Goal: Information Seeking & Learning: Learn about a topic

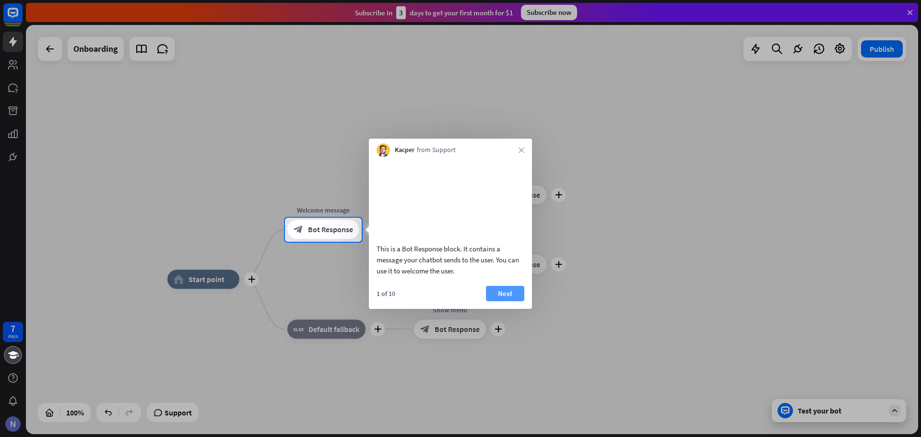
click at [506, 301] on button "Next" at bounding box center [505, 293] width 38 height 15
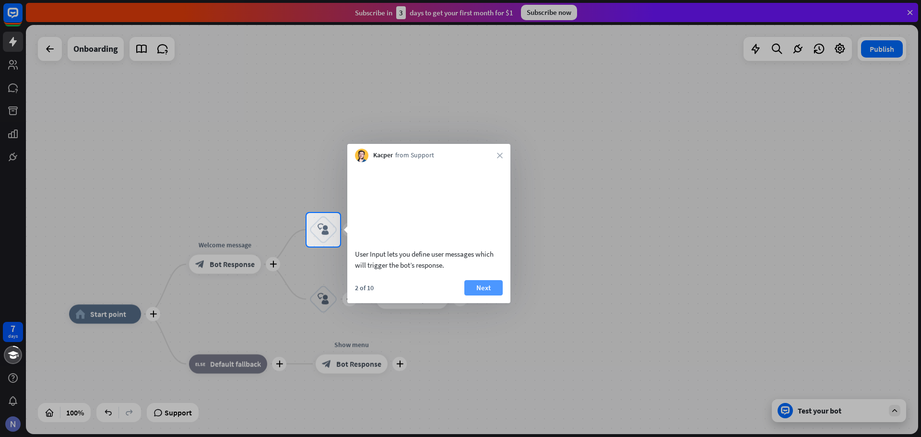
click at [499, 296] on button "Next" at bounding box center [483, 287] width 38 height 15
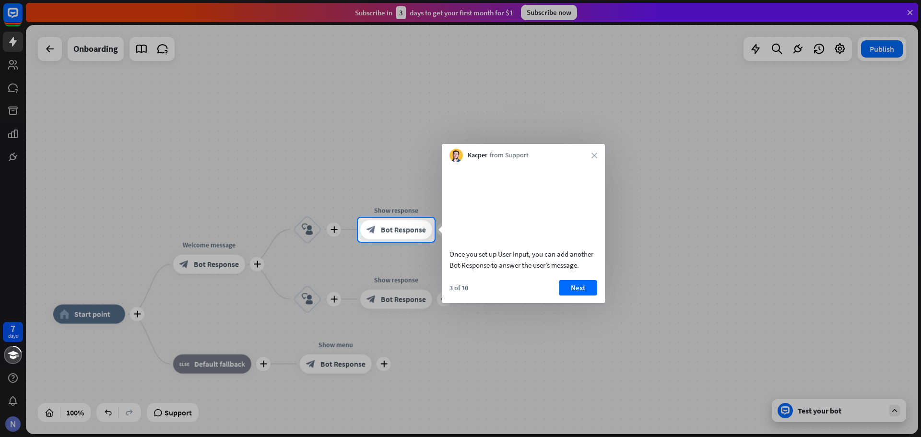
click at [570, 270] on body "7 days close Product Help First steps Get started with ChatBot Help Center Foll…" at bounding box center [460, 218] width 921 height 437
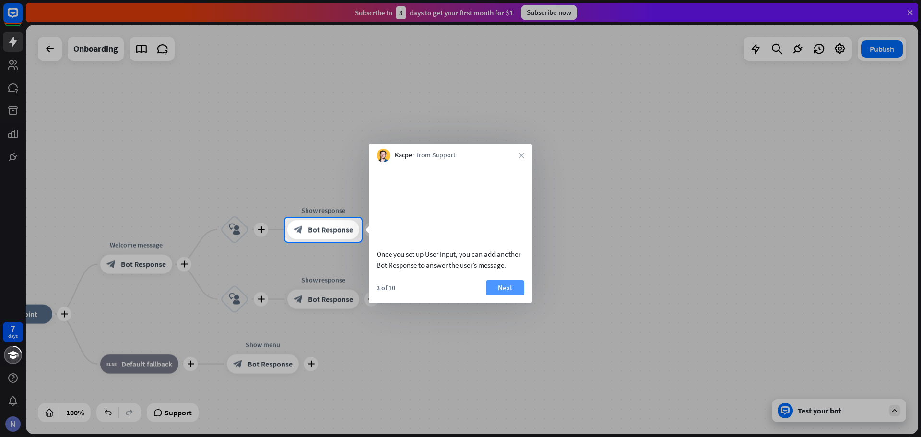
click at [511, 296] on button "Next" at bounding box center [505, 287] width 38 height 15
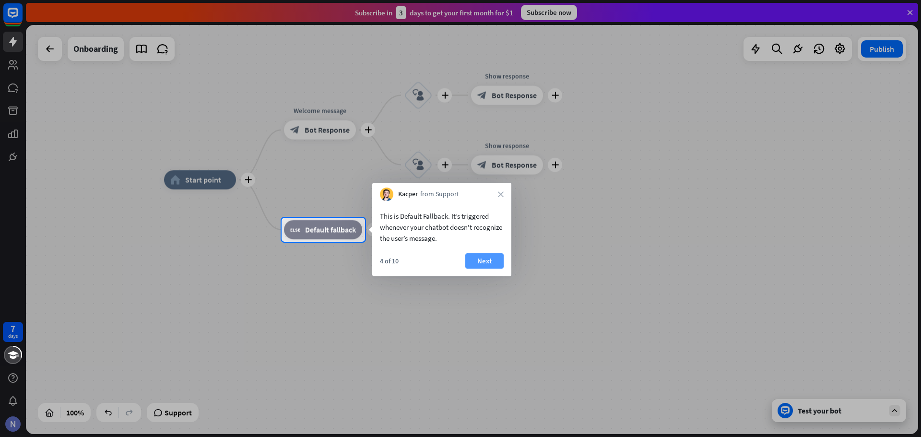
drag, startPoint x: 511, startPoint y: 299, endPoint x: 486, endPoint y: 255, distance: 50.3
click at [486, 255] on body "7 days close Product Help First steps Get started with ChatBot Help Center Foll…" at bounding box center [460, 218] width 921 height 437
click at [486, 255] on button "Next" at bounding box center [484, 260] width 38 height 15
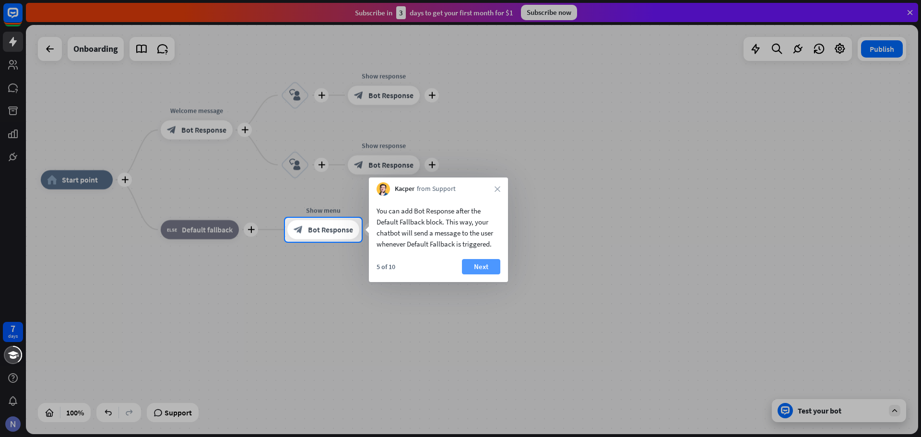
click at [499, 261] on button "Next" at bounding box center [481, 266] width 38 height 15
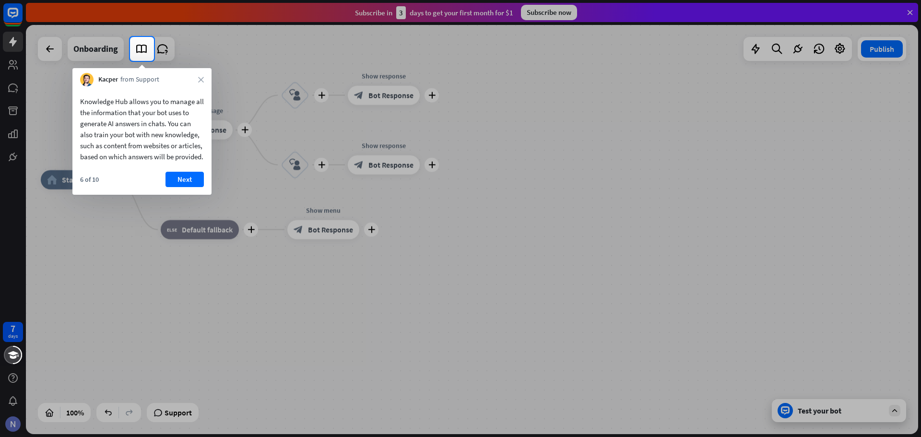
click at [559, 242] on div at bounding box center [460, 249] width 921 height 376
click at [186, 187] on button "Next" at bounding box center [185, 179] width 38 height 15
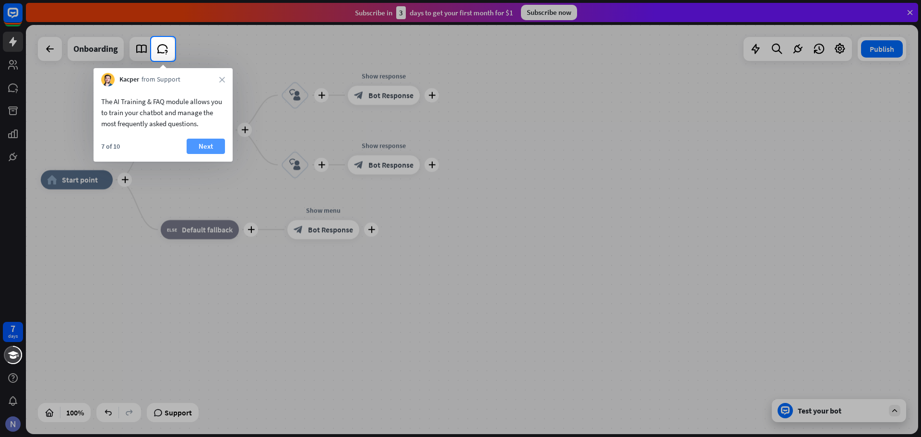
click at [204, 149] on button "Next" at bounding box center [206, 146] width 38 height 15
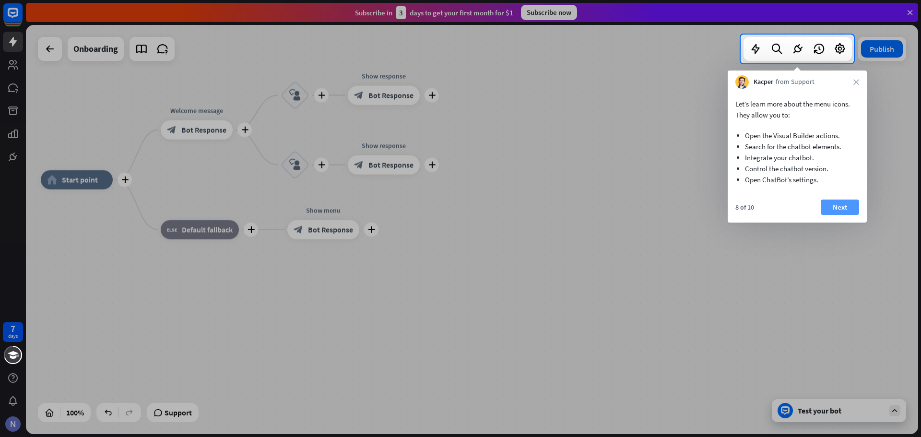
click at [853, 210] on button "Next" at bounding box center [840, 207] width 38 height 15
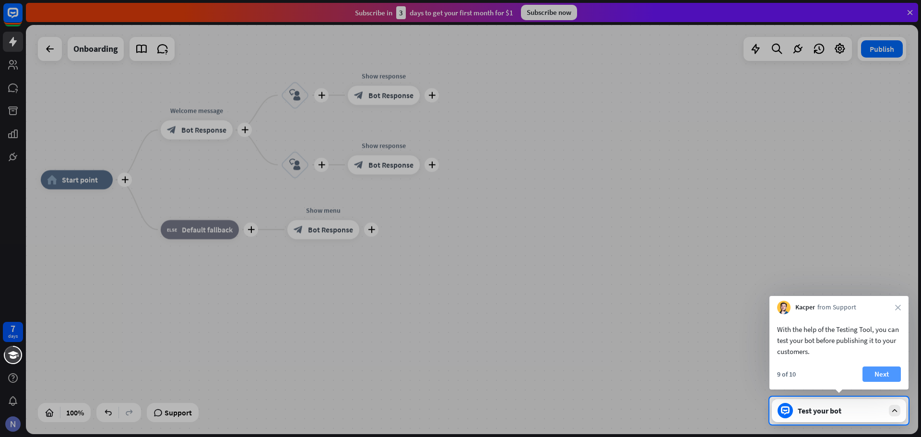
click at [886, 373] on button "Next" at bounding box center [882, 374] width 38 height 15
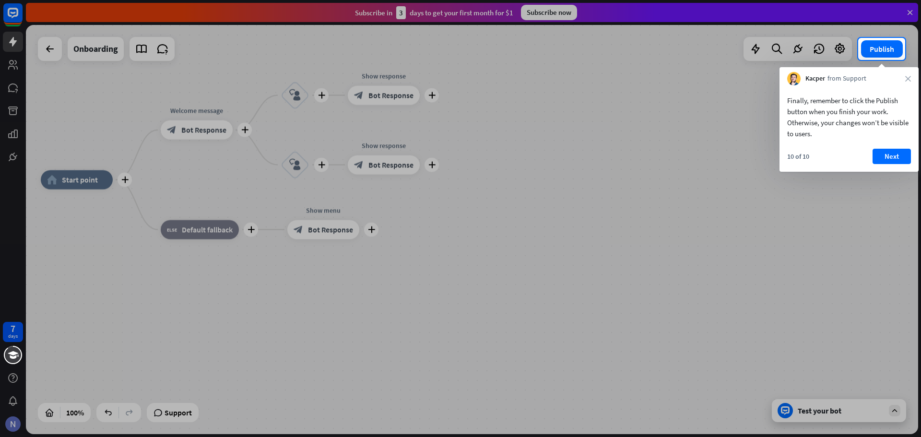
drag, startPoint x: 360, startPoint y: 284, endPoint x: 492, endPoint y: 284, distance: 131.9
click at [492, 284] on div at bounding box center [460, 248] width 921 height 377
click at [897, 156] on button "Next" at bounding box center [892, 156] width 38 height 15
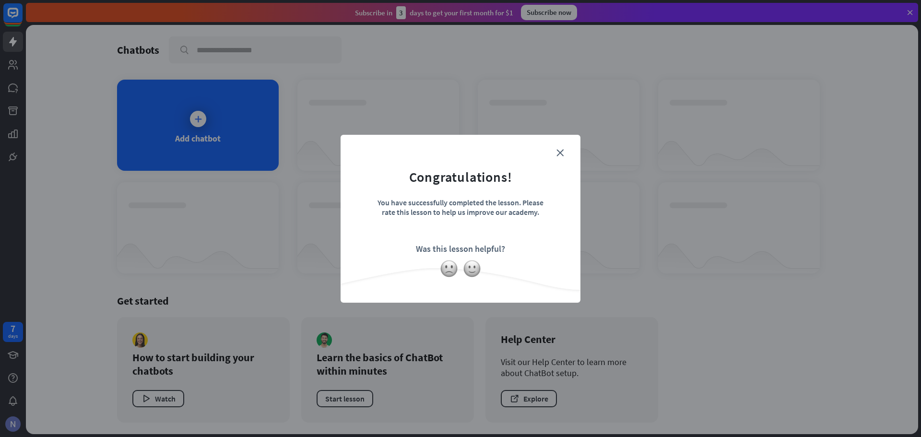
click at [565, 153] on form "Congratulations! You have successfully completed the lesson. Please rate this l…" at bounding box center [461, 204] width 216 height 115
click at [556, 155] on form "Congratulations! You have successfully completed the lesson. Please rate this l…" at bounding box center [461, 204] width 216 height 115
click at [560, 154] on icon "close" at bounding box center [560, 152] width 7 height 7
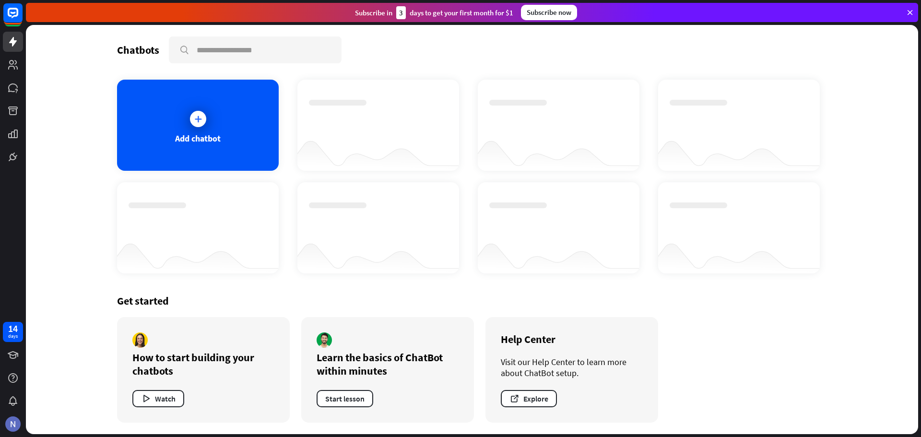
click at [47, 122] on div "Chatbots search Add chatbot Get started How to start building your chatbots Wat…" at bounding box center [472, 229] width 892 height 409
click at [506, 50] on div "Chatbots search" at bounding box center [472, 49] width 710 height 27
click at [912, 14] on icon at bounding box center [910, 12] width 9 height 9
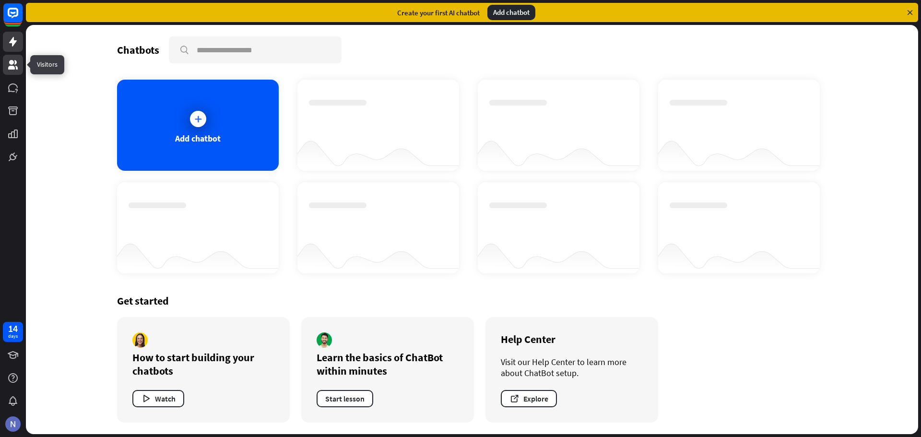
click at [11, 66] on icon at bounding box center [13, 65] width 10 height 10
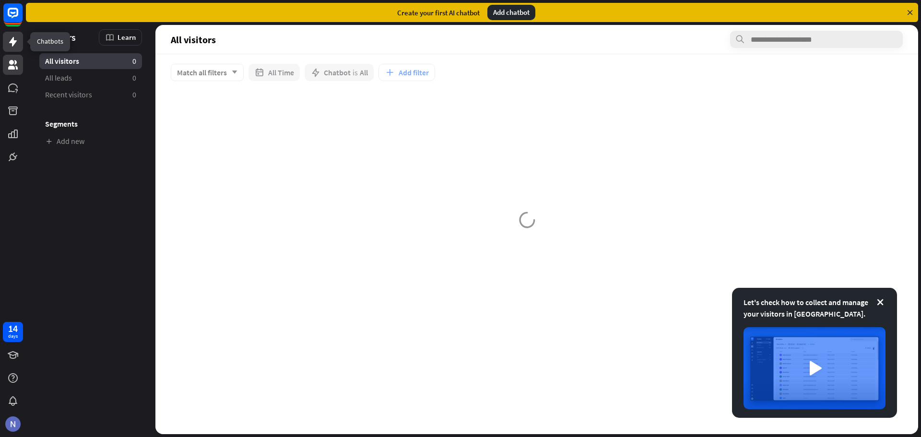
click at [13, 38] on icon at bounding box center [13, 42] width 8 height 10
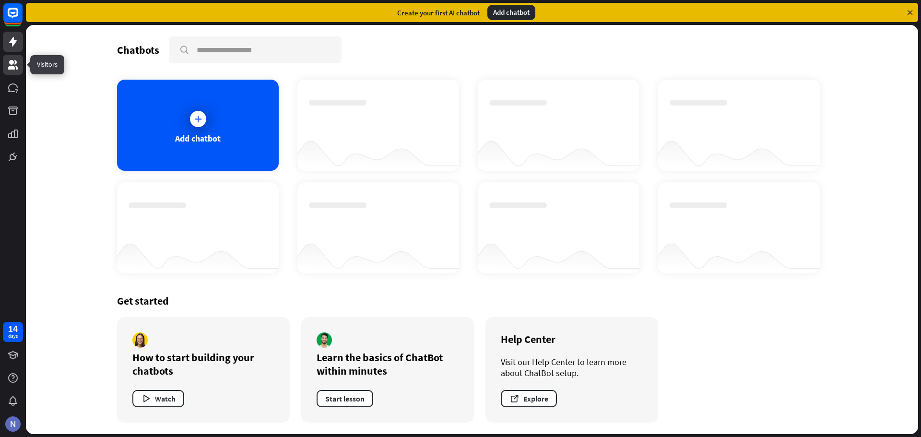
click at [17, 66] on icon at bounding box center [13, 65] width 12 height 12
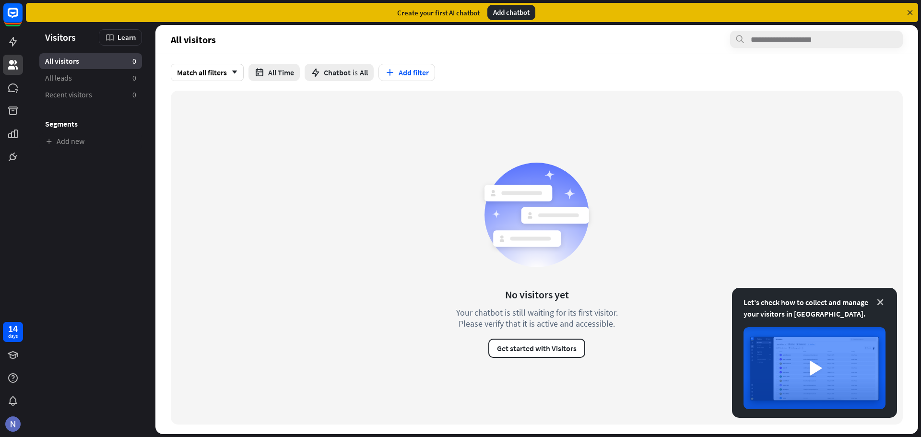
click at [880, 301] on icon at bounding box center [881, 302] width 10 height 10
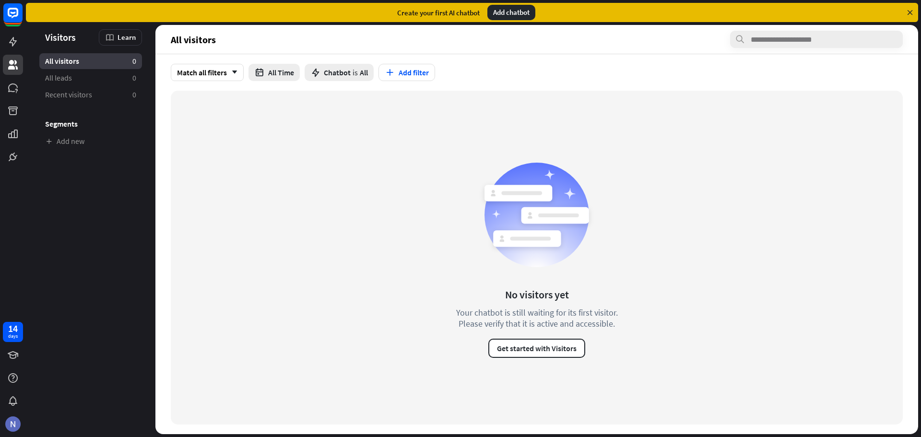
click at [268, 199] on div "No visitors yet Your chatbot is still waiting for its first visitor. Please ver…" at bounding box center [537, 258] width 732 height 334
click at [73, 85] on link "All leads 0" at bounding box center [90, 78] width 103 height 16
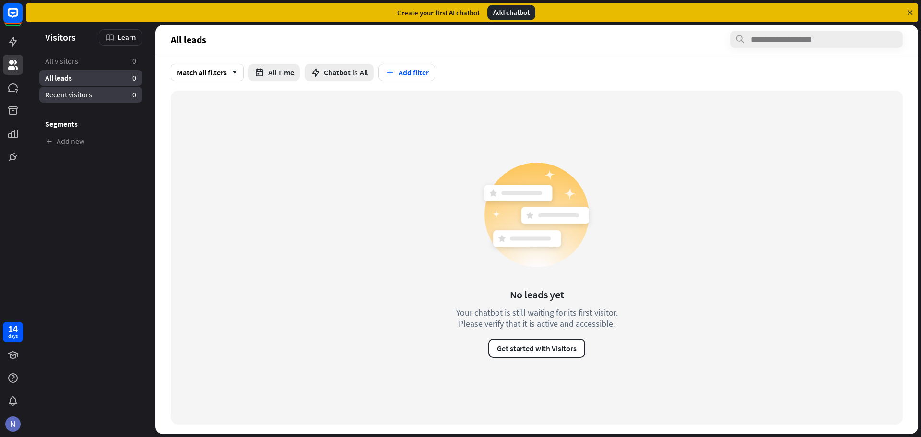
click at [71, 99] on span "Recent visitors" at bounding box center [68, 95] width 47 height 10
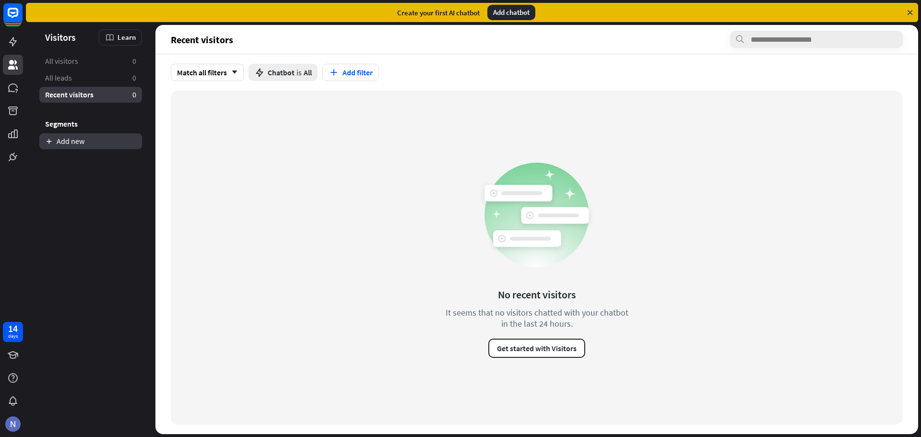
click at [68, 137] on link "Add new" at bounding box center [90, 141] width 103 height 16
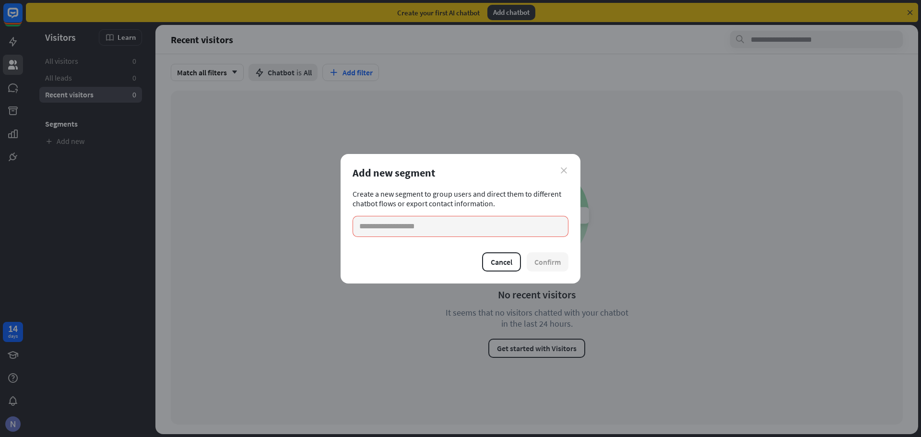
click at [565, 170] on icon "close" at bounding box center [564, 170] width 6 height 6
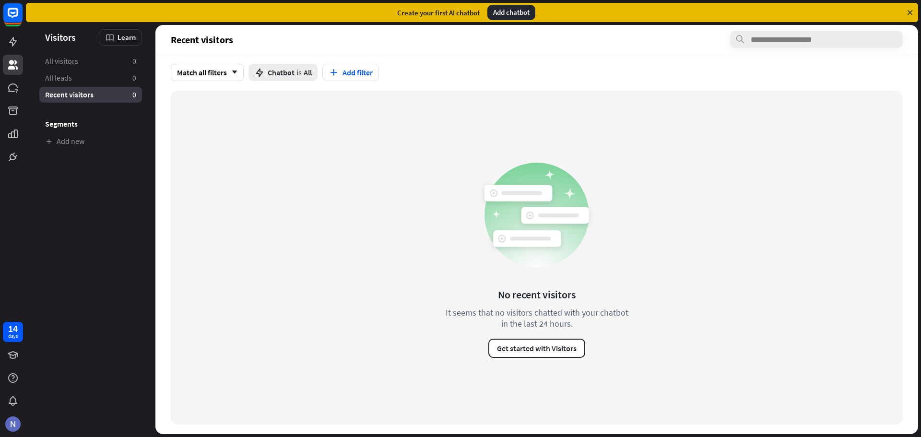
click at [323, 184] on div "No recent visitors It seems that no visitors chatted with your chatbot in the l…" at bounding box center [537, 258] width 732 height 334
click at [244, 153] on div "No recent visitors It seems that no visitors chatted with your chatbot in the l…" at bounding box center [537, 258] width 732 height 334
click at [433, 85] on div "Match all filters arrow_down Chatbot is All Add filter" at bounding box center [536, 72] width 763 height 36
click at [423, 197] on div "No recent visitors It seems that no visitors chatted with your chatbot in the l…" at bounding box center [537, 258] width 732 height 334
click at [16, 89] on icon at bounding box center [13, 88] width 12 height 12
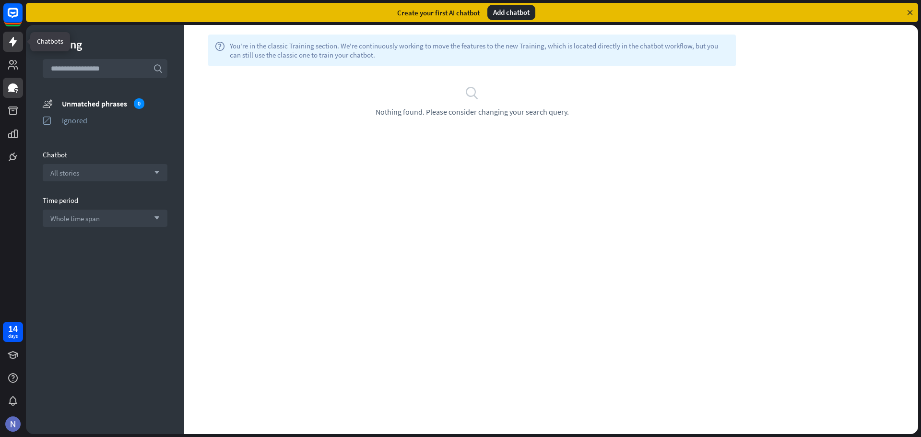
click at [14, 46] on icon at bounding box center [13, 42] width 12 height 12
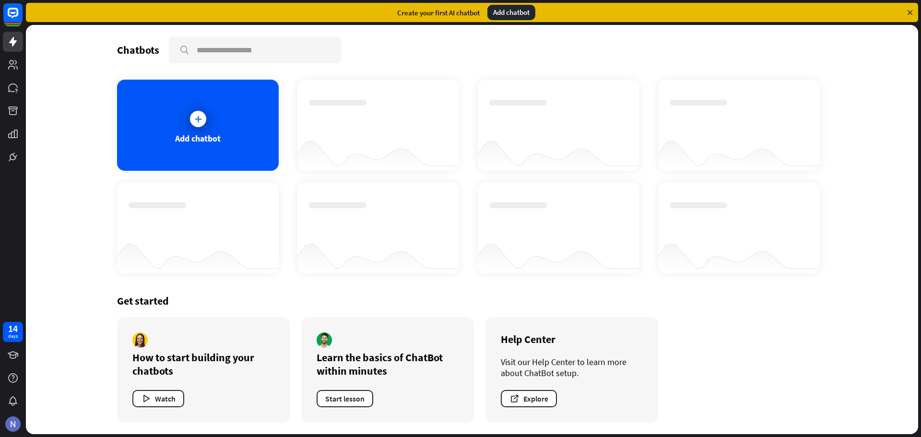
click at [225, 297] on div "Get started" at bounding box center [472, 300] width 710 height 13
click at [201, 122] on icon at bounding box center [198, 119] width 10 height 10
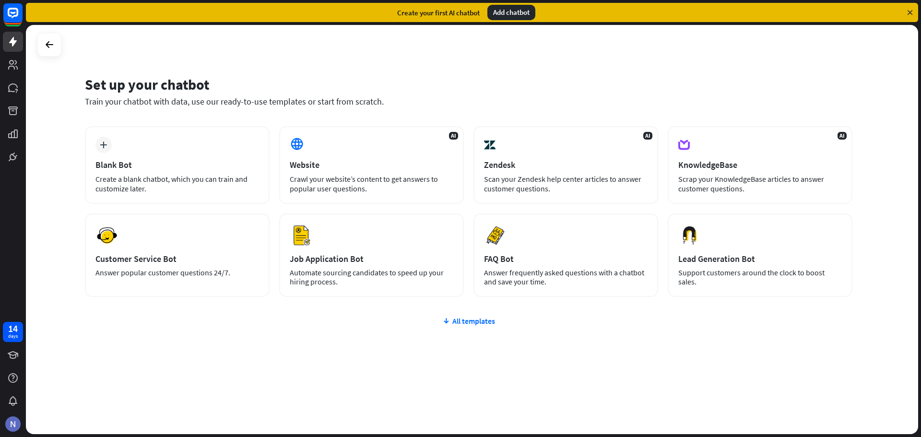
click at [729, 355] on div "plus Blank Bot Create a blank chatbot, which you can train and customize later.…" at bounding box center [469, 269] width 768 height 286
click at [209, 367] on div "plus Blank Bot Create a blank chatbot, which you can train and customize later.…" at bounding box center [469, 269] width 768 height 286
click at [553, 348] on div "plus Blank Bot Create a blank chatbot, which you can train and customize later.…" at bounding box center [469, 269] width 768 height 286
click at [271, 346] on div "plus Blank Bot Create a blank chatbot, which you can train and customize later.…" at bounding box center [469, 269] width 768 height 286
click at [354, 362] on div "plus Blank Bot Create a blank chatbot, which you can train and customize later.…" at bounding box center [469, 269] width 768 height 286
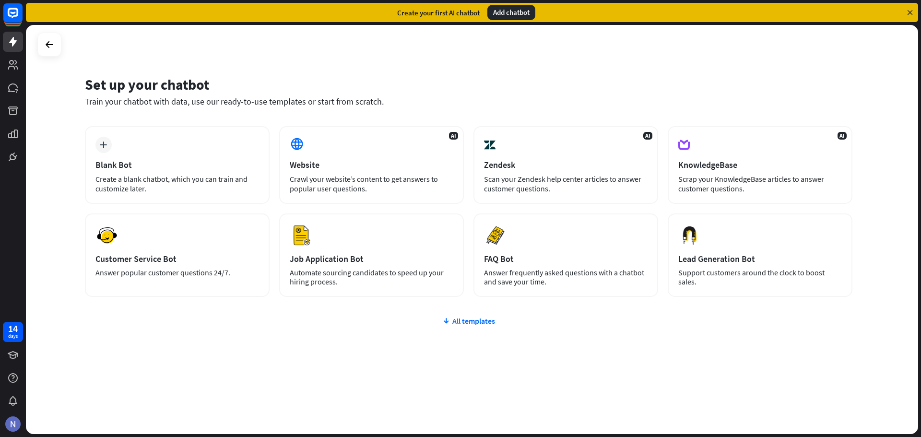
click at [354, 362] on div "plus Blank Bot Create a blank chatbot, which you can train and customize later.…" at bounding box center [469, 269] width 768 height 286
